Goal: Information Seeking & Learning: Learn about a topic

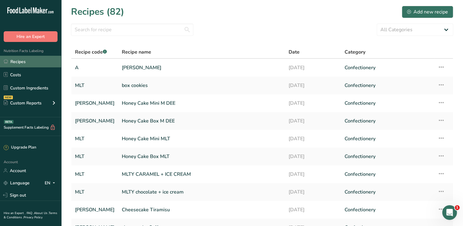
click at [27, 57] on link "Recipes" at bounding box center [30, 62] width 61 height 12
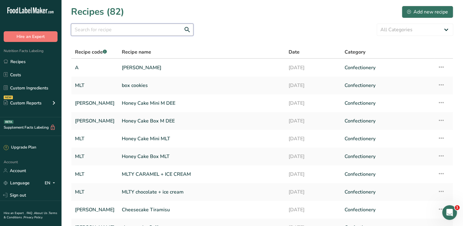
click at [130, 27] on input "text" at bounding box center [132, 30] width 122 height 12
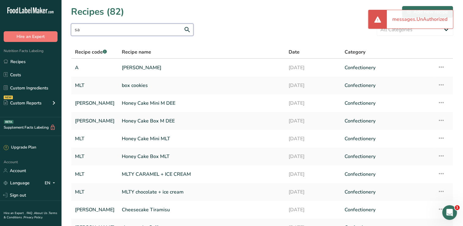
type input "s"
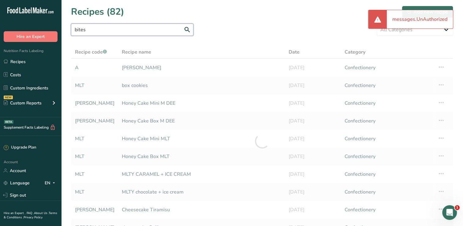
type input "bites"
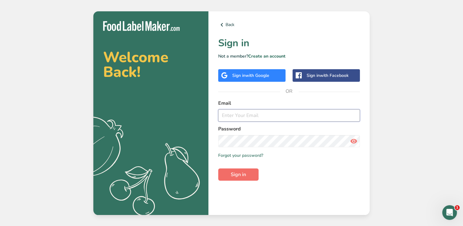
type input "[EMAIL_ADDRESS][DOMAIN_NAME]"
click at [241, 177] on span "Sign in" at bounding box center [238, 174] width 15 height 7
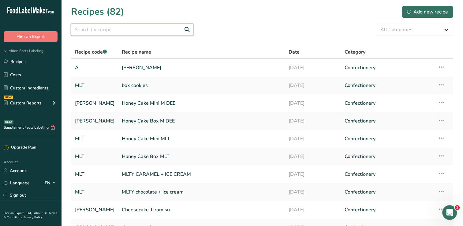
click at [130, 25] on input "text" at bounding box center [132, 30] width 122 height 12
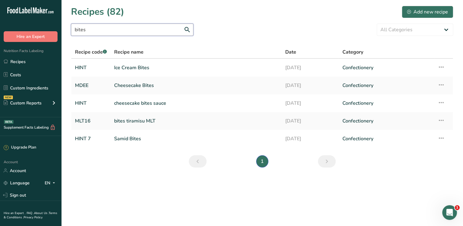
click at [130, 25] on input "bites" at bounding box center [132, 30] width 122 height 12
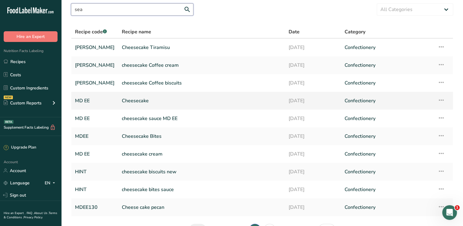
scroll to position [9, 0]
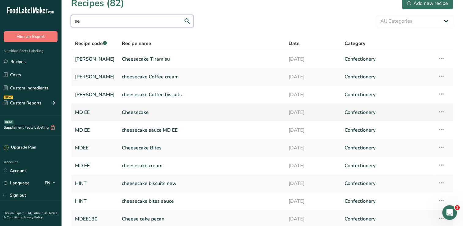
type input "s"
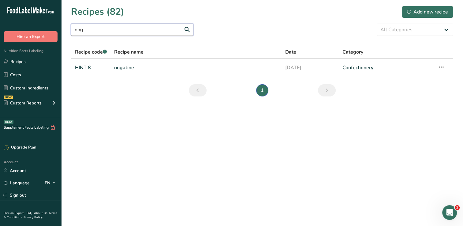
scroll to position [0, 0]
type input "nog"
click at [170, 69] on link "nogatine" at bounding box center [196, 67] width 164 height 13
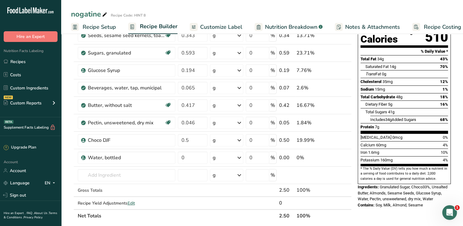
scroll to position [70, 0]
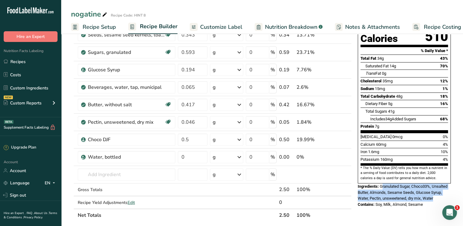
drag, startPoint x: 439, startPoint y: 183, endPoint x: 383, endPoint y: 171, distance: 57.2
click at [383, 183] on div "Ingredients: Granulated Sugar, Choco33%, Unsalted Butter, Almonds, Sesame Seeds…" at bounding box center [403, 192] width 93 height 18
drag, startPoint x: 383, startPoint y: 171, endPoint x: 422, endPoint y: 191, distance: 43.6
click at [422, 202] on span "Soy, Milk, Almond, Sesame" at bounding box center [398, 204] width 47 height 5
click at [393, 196] on div "Nutrition Facts About 1 Serving Per Container Serving Size 100g Amount Per Serv…" at bounding box center [404, 92] width 98 height 242
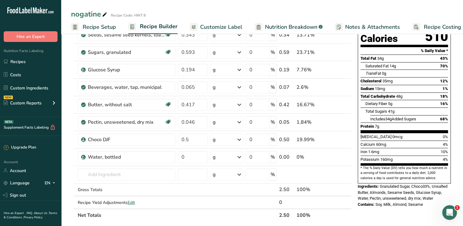
drag, startPoint x: 424, startPoint y: 188, endPoint x: 357, endPoint y: 172, distance: 69.3
click at [357, 172] on div "Nutrition Facts About 1 Serving Per Container Serving Size 100g Amount Per Serv…" at bounding box center [404, 90] width 98 height 239
drag, startPoint x: 357, startPoint y: 172, endPoint x: 366, endPoint y: 175, distance: 9.2
copy div "Ingredients: Granulated Sugar, Choco33%, Unsalted Butter, Almonds, Sesame Seeds…"
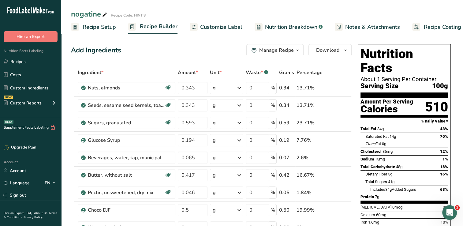
scroll to position [0, 0]
